Goal: Task Accomplishment & Management: Use online tool/utility

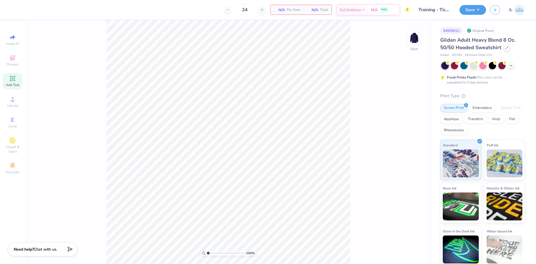
click at [14, 84] on span "Add Text" at bounding box center [12, 85] width 13 height 4
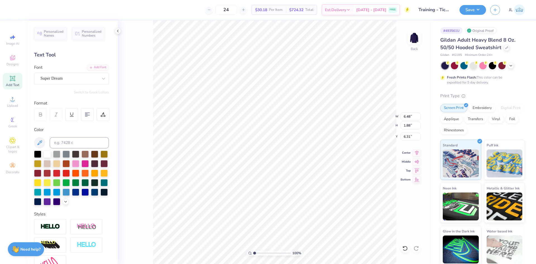
scroll to position [5, 1]
type textarea "SIGMA DELTA TAU"
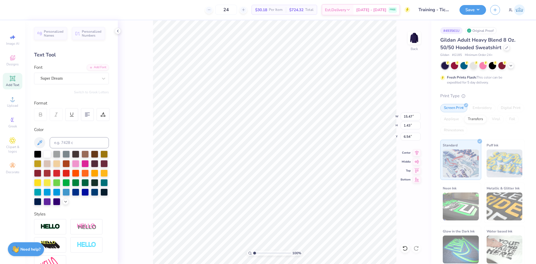
type input "15.47"
type input "1.43"
type input "6.54"
click at [61, 81] on div "Super Dream" at bounding box center [69, 78] width 59 height 9
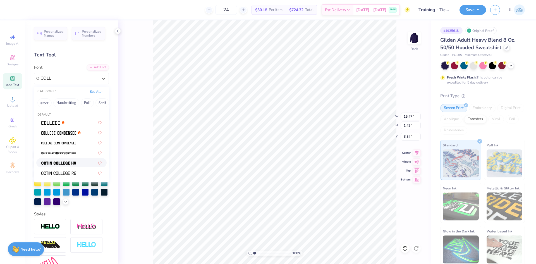
click at [78, 161] on div at bounding box center [71, 163] width 60 height 6
type input "COLL"
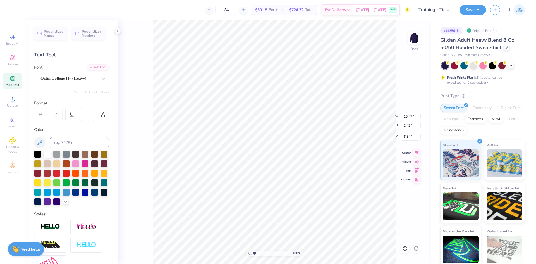
type input "14.31"
type input "1.37"
type input "6.56"
click at [55, 80] on div "Octin College Hv (Heavy)" at bounding box center [69, 78] width 59 height 9
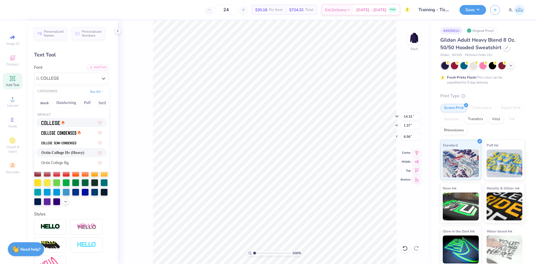
click at [57, 124] on img at bounding box center [50, 123] width 19 height 4
type input "COLLEGE"
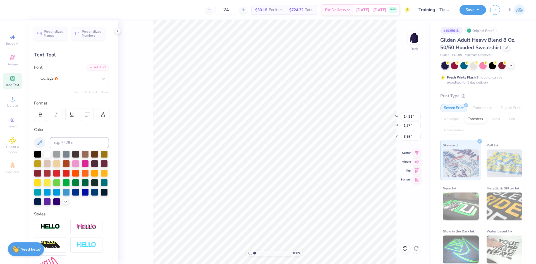
type input "15.32"
type input "1.34"
type input "6.58"
click at [73, 81] on div "College" at bounding box center [69, 78] width 59 height 9
click at [76, 120] on div "Varsity Team" at bounding box center [71, 123] width 60 height 6
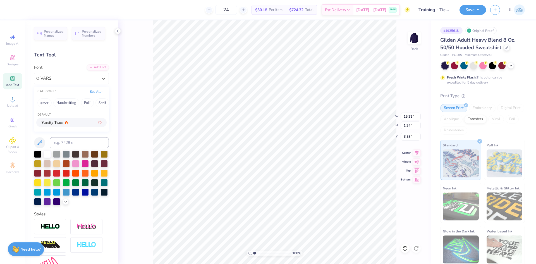
type input "VARS"
type input "15.47"
type input "1.37"
type input "6.56"
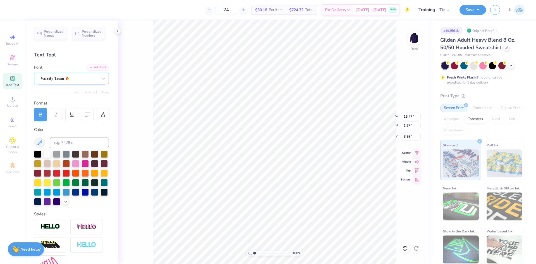
click at [71, 80] on div "Varsity Team" at bounding box center [69, 78] width 59 height 9
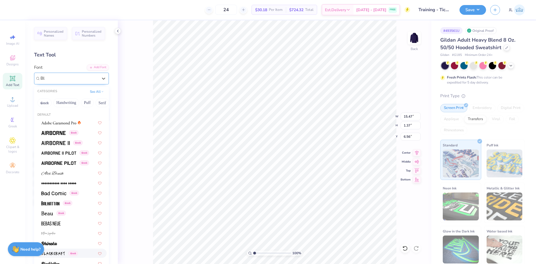
type input "B"
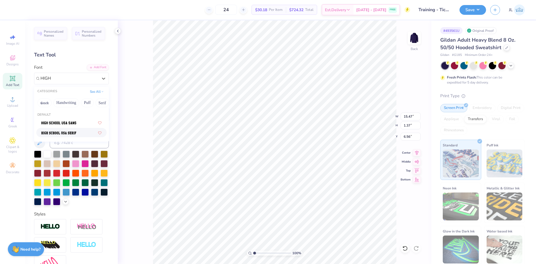
click at [80, 134] on div at bounding box center [71, 133] width 60 height 6
type input "HIGH"
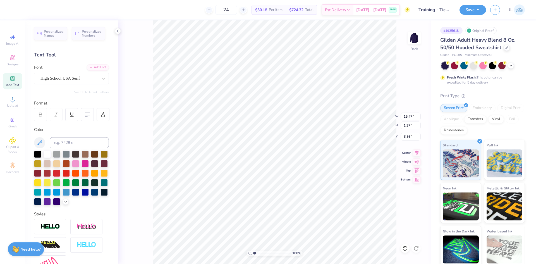
type input "14.72"
type input "1.54"
type input "6.48"
click at [72, 81] on div "High School USA Serif" at bounding box center [69, 78] width 59 height 9
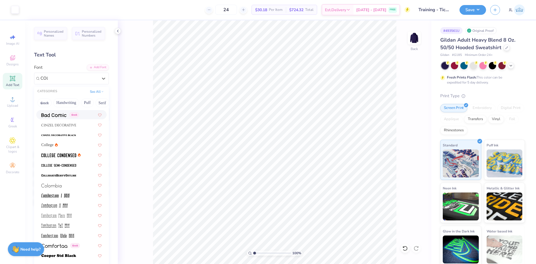
scroll to position [0, 0]
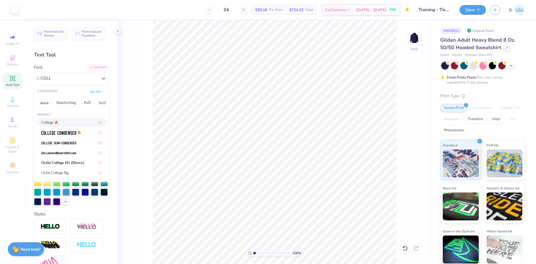
type input "COLLE"
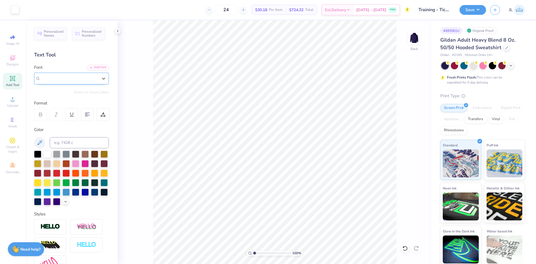
drag, startPoint x: 57, startPoint y: 80, endPoint x: 43, endPoint y: 79, distance: 13.7
click at [43, 79] on div "High School USA Serif" at bounding box center [69, 78] width 59 height 9
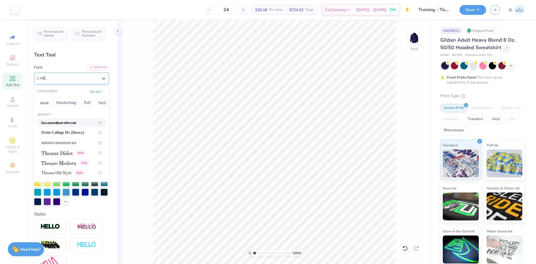
type input "H"
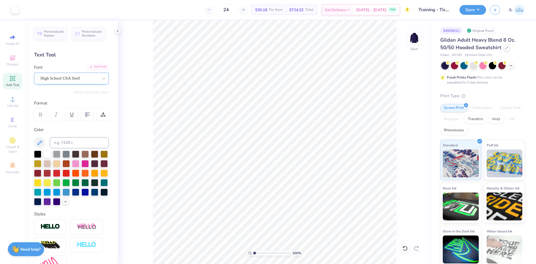
click at [93, 66] on div "Add Font" at bounding box center [98, 67] width 22 height 6
click at [89, 67] on icon at bounding box center [90, 66] width 3 height 3
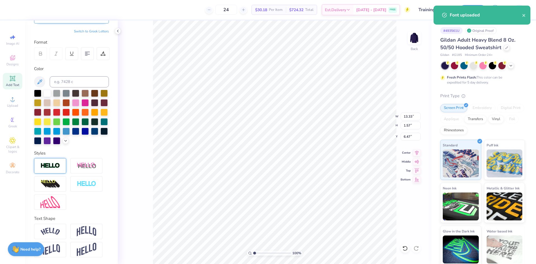
scroll to position [70, 0]
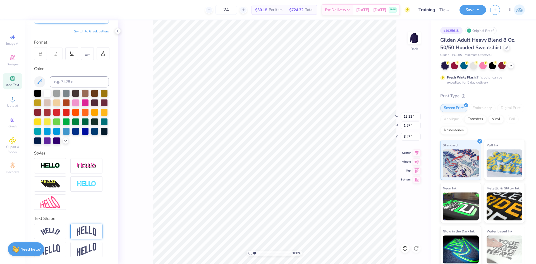
click at [89, 228] on img at bounding box center [87, 231] width 20 height 11
type input "4.19"
type input "5.15"
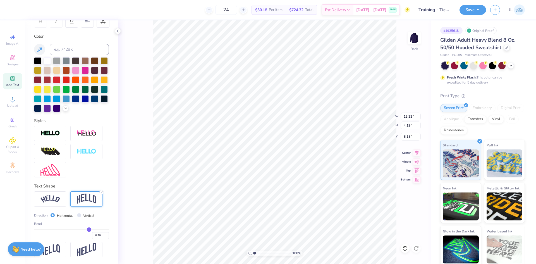
scroll to position [103, 0]
click at [95, 235] on input "0.50" at bounding box center [100, 235] width 17 height 7
type input "0.30"
type input "0.3"
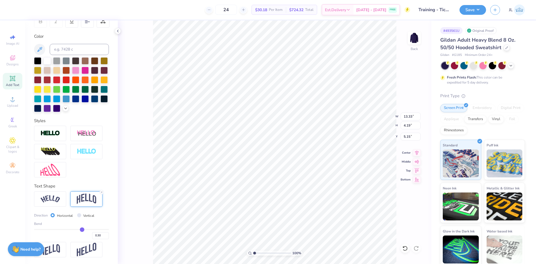
click at [109, 216] on div "Personalized Names Personalized Numbers Text Tool Add Font Font Winner-CondMedi…" at bounding box center [71, 142] width 93 height 244
click at [145, 201] on div "100 % Back W 13.33 13.33 " H 4.19 4.19 " Y 5.15 5.15 " Center Middle Top Bottom" at bounding box center [275, 142] width 314 height 244
click at [98, 235] on input "0.30" at bounding box center [100, 235] width 17 height 7
click at [408, 137] on input "5.70" at bounding box center [411, 137] width 20 height 8
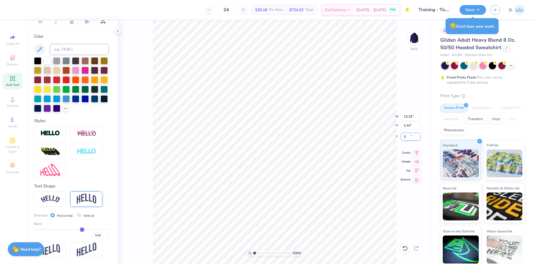
type input "3.00"
click at [406, 116] on input "13.33" at bounding box center [411, 117] width 20 height 8
type input "12.00"
type input "2.79"
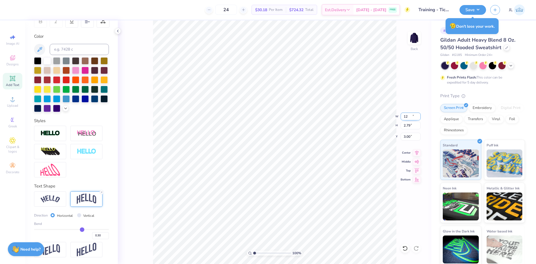
type input "3.15"
click at [407, 139] on input "3.15" at bounding box center [411, 137] width 20 height 8
type input "3.00"
click at [375, 122] on div "100 % Back W 12.00 H 2.79 Y 3.00 Center Middle Top Bottom" at bounding box center [275, 142] width 314 height 244
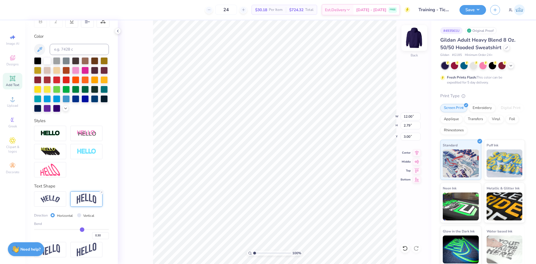
click at [415, 42] on img at bounding box center [414, 38] width 22 height 22
click at [19, 80] on div "Add Text" at bounding box center [13, 81] width 20 height 16
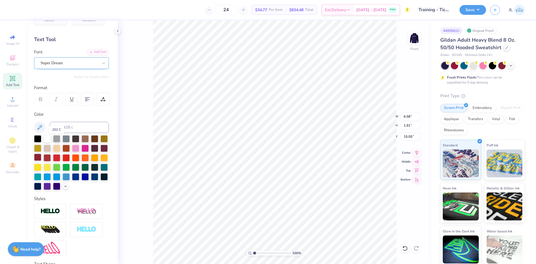
scroll to position [0, 0]
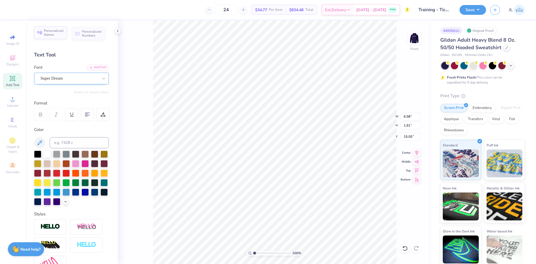
click at [44, 35] on span "Personalized Names" at bounding box center [54, 33] width 20 height 8
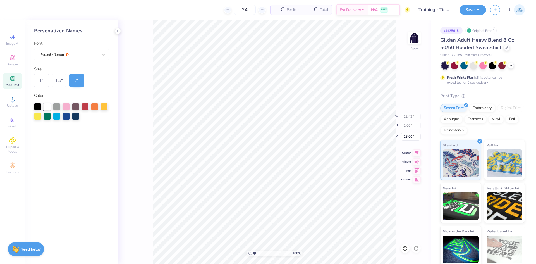
type input "12.43"
type input "2.00"
type input "6.00"
click at [46, 106] on div at bounding box center [47, 106] width 7 height 7
type input "6.58"
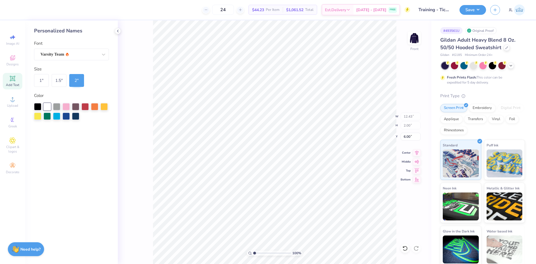
type input "1.91"
type input "15.05"
click at [138, 103] on div "100 % Front W 12.43 12.43 " H 2.00 2.00 " Y 6.00 6.00 " Center Middle Top Bottom" at bounding box center [275, 142] width 314 height 244
click at [101, 77] on div "1 " 1.5 " 2 "" at bounding box center [71, 80] width 75 height 13
click at [8, 78] on div "Add Text" at bounding box center [13, 81] width 20 height 16
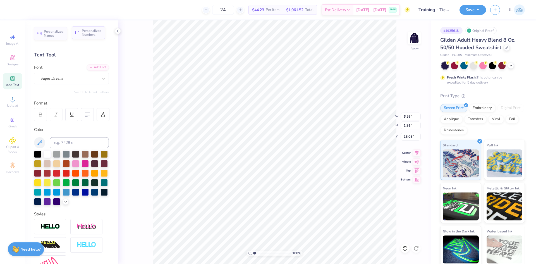
click at [78, 35] on div "Personalized Numbers" at bounding box center [88, 32] width 33 height 13
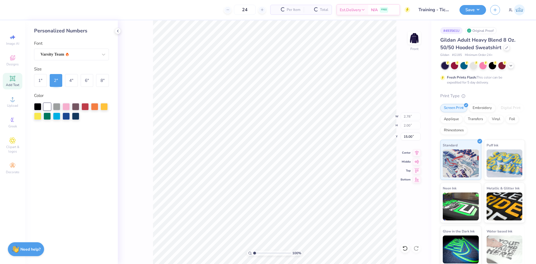
type input "2.78"
type input "2.00"
type input "8.64"
type input "6.58"
type input "1.91"
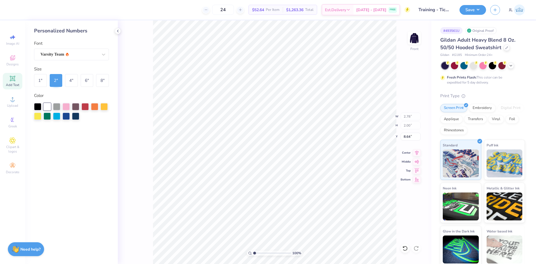
type input "15.05"
click at [106, 79] on div "8 "" at bounding box center [102, 80] width 13 height 13
type input "11.14"
type input "8.00"
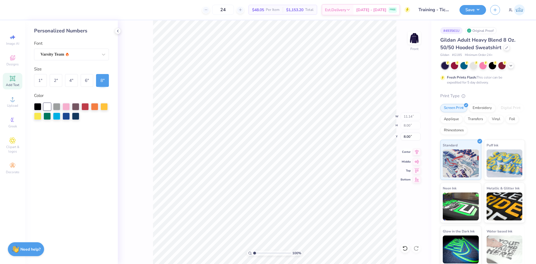
click at [418, 152] on icon at bounding box center [417, 152] width 8 height 7
type input "12.43"
type input "2.00"
type input "6.00"
click at [418, 152] on icon at bounding box center [417, 152] width 8 height 7
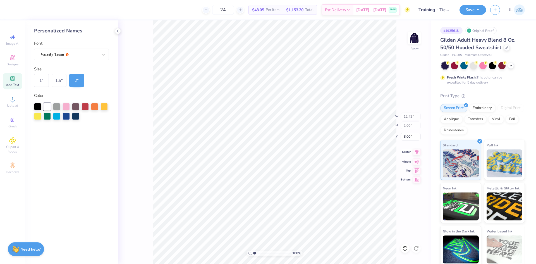
type input "11.14"
type input "8.00"
click at [418, 154] on icon at bounding box center [417, 152] width 8 height 7
type input "8.90"
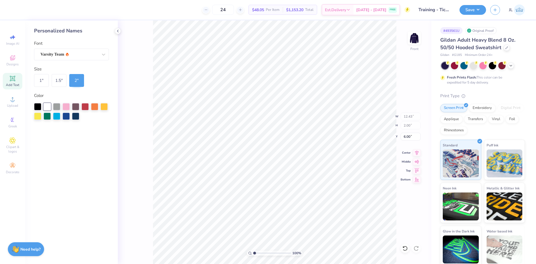
type input "10.90"
click at [419, 154] on icon at bounding box center [417, 152] width 8 height 7
type input "10.90"
click at [321, 201] on li "Group" at bounding box center [326, 202] width 44 height 11
click at [406, 137] on input "6.04" at bounding box center [411, 137] width 20 height 8
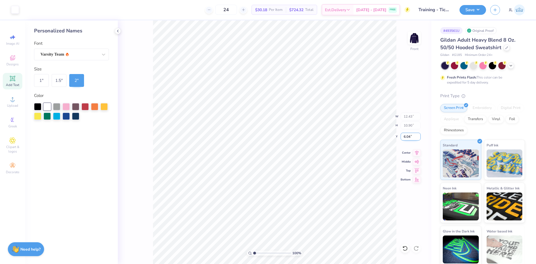
click at [406, 137] on input "6.04" at bounding box center [411, 137] width 20 height 8
type input "6.00"
click at [320, 213] on li "Ungroup" at bounding box center [316, 213] width 44 height 11
type input "11.14"
type input "8.00"
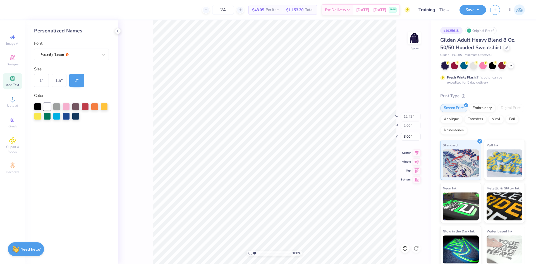
type input "8.90"
click at [305, 199] on li "Group" at bounding box center [312, 201] width 44 height 11
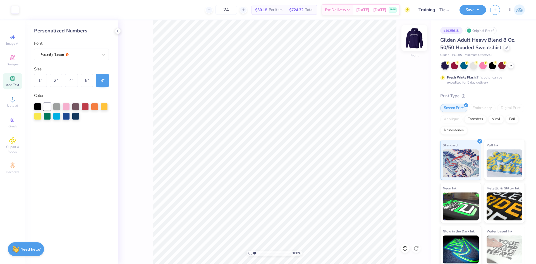
click at [410, 41] on img at bounding box center [414, 38] width 22 height 22
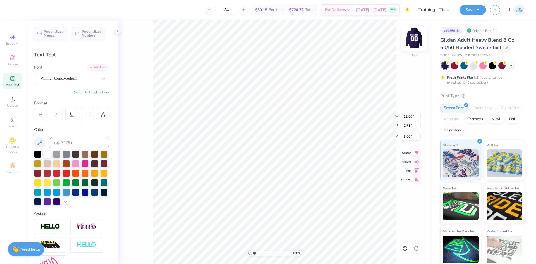
click at [411, 43] on img at bounding box center [414, 38] width 22 height 22
click at [489, 123] on div "Vinyl" at bounding box center [497, 118] width 16 height 8
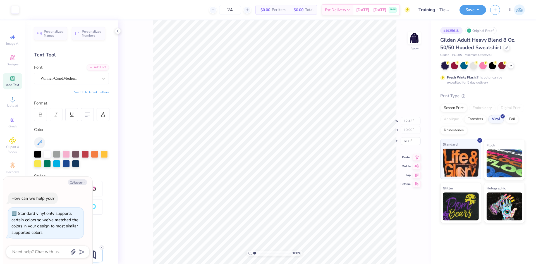
click at [462, 155] on img at bounding box center [461, 163] width 36 height 28
click at [449, 105] on div "Screen Print" at bounding box center [453, 107] width 27 height 8
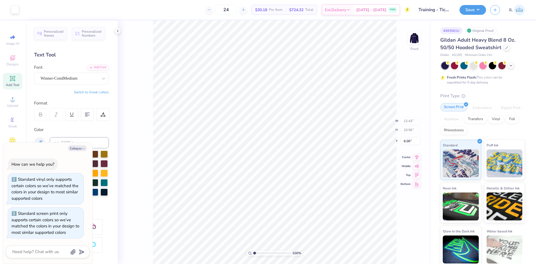
click at [450, 107] on div "Screen Print" at bounding box center [453, 107] width 27 height 8
click at [489, 123] on div "Vinyl" at bounding box center [497, 118] width 16 height 8
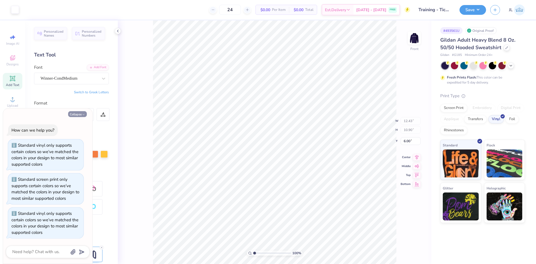
click at [77, 113] on button "Collapse" at bounding box center [77, 114] width 19 height 6
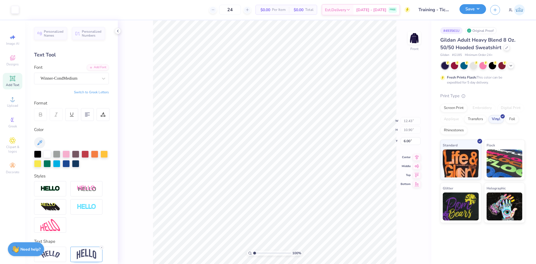
click at [472, 9] on button "Save" at bounding box center [473, 9] width 27 height 10
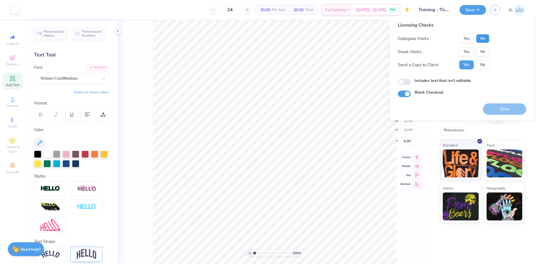
click at [485, 39] on button "No" at bounding box center [482, 38] width 13 height 9
click at [484, 49] on button "No" at bounding box center [482, 51] width 13 height 9
click at [483, 66] on button "No" at bounding box center [482, 64] width 13 height 9
click at [139, 8] on div "24 $0.00 Per Item $0.00 Total Est. Delivery [DATE] - [DATE] FREE" at bounding box center [216, 10] width 387 height 20
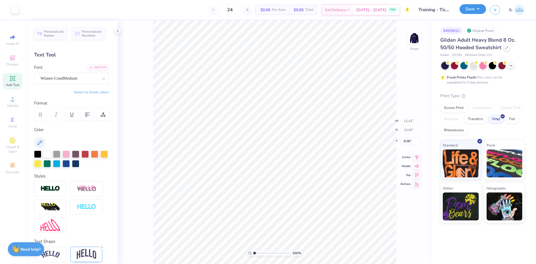
click at [476, 13] on button "Save" at bounding box center [473, 9] width 27 height 10
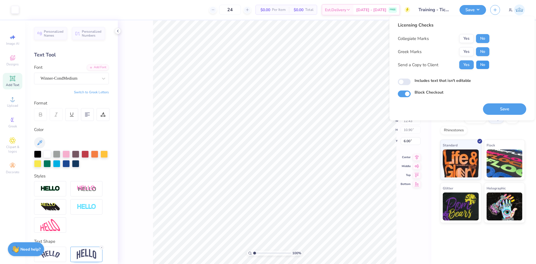
click at [481, 63] on button "No" at bounding box center [482, 64] width 13 height 9
click at [498, 107] on button "Save" at bounding box center [504, 108] width 43 height 11
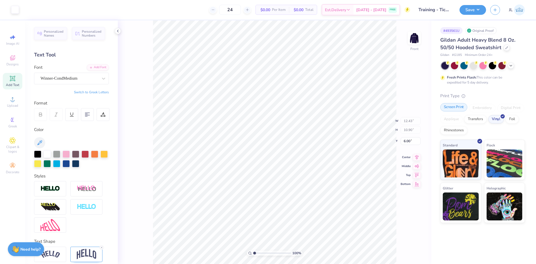
click at [453, 110] on div "Screen Print" at bounding box center [453, 107] width 27 height 8
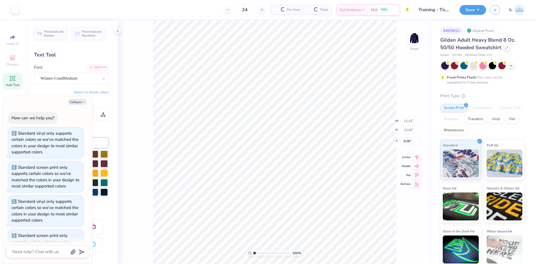
scroll to position [22, 0]
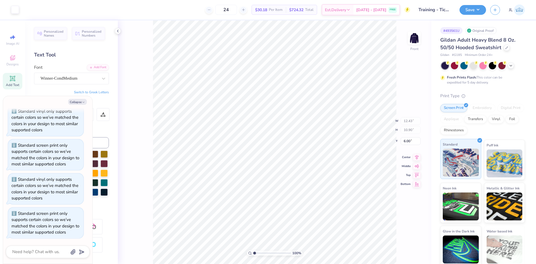
click at [452, 144] on span "Standard" at bounding box center [450, 144] width 15 height 6
click at [410, 36] on img at bounding box center [414, 38] width 22 height 22
click at [458, 108] on div "Screen Print" at bounding box center [453, 107] width 27 height 8
click at [468, 9] on button "Save" at bounding box center [473, 9] width 27 height 10
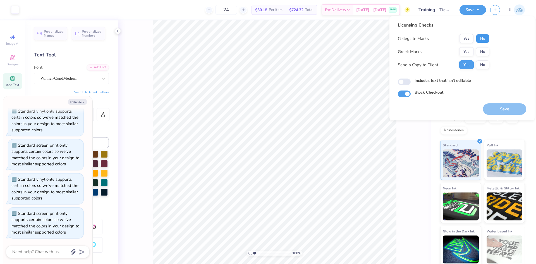
click at [481, 40] on button "No" at bounding box center [482, 38] width 13 height 9
click at [484, 53] on button "No" at bounding box center [482, 51] width 13 height 9
click at [480, 65] on button "No" at bounding box center [482, 64] width 13 height 9
click at [493, 106] on button "Save" at bounding box center [504, 108] width 43 height 11
type textarea "x"
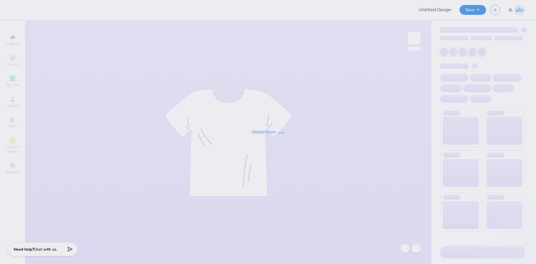
type input "Training - Ticket Activities 16"
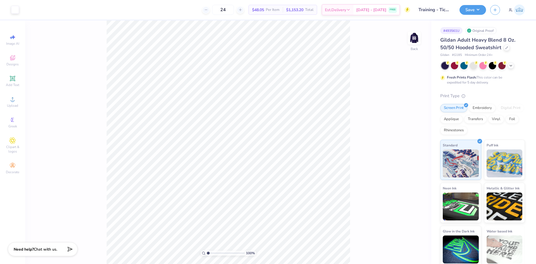
click at [162, 16] on div "24 $48.05 Per Item $1,153.20 Total Est. Delivery Sep 2 - 5 FREE" at bounding box center [216, 10] width 387 height 20
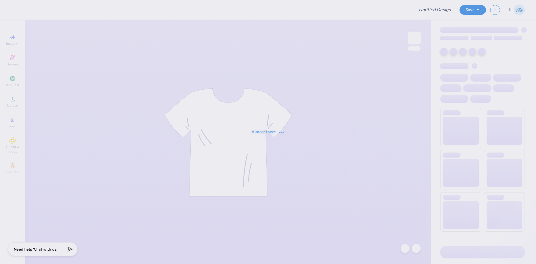
type input "Training - Ticket Activities 16"
